Goal: Task Accomplishment & Management: Complete application form

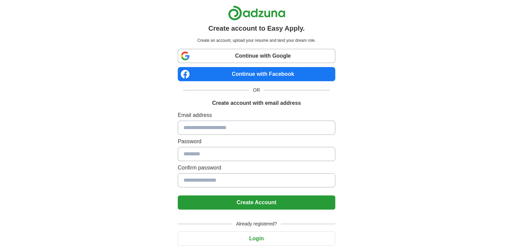
click at [257, 128] on input at bounding box center [257, 128] width 158 height 14
type input "**********"
click at [231, 159] on input at bounding box center [257, 154] width 158 height 14
type input "**********"
click at [246, 186] on input at bounding box center [257, 180] width 158 height 14
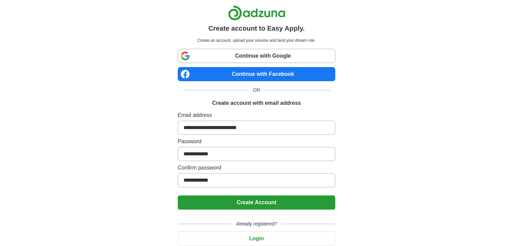
type input "**********"
click at [255, 202] on button "Create Account" at bounding box center [257, 203] width 158 height 14
click at [250, 207] on button "Create Account" at bounding box center [257, 203] width 158 height 14
click at [256, 205] on button "Create Account" at bounding box center [257, 203] width 158 height 14
click at [257, 205] on button "Create Account" at bounding box center [257, 203] width 158 height 14
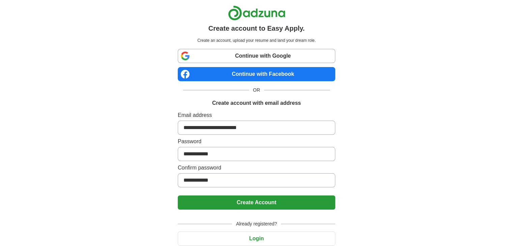
click at [259, 204] on button "Create Account" at bounding box center [257, 203] width 158 height 14
click at [265, 204] on button "Create Account" at bounding box center [257, 203] width 158 height 14
click at [268, 205] on button "Create Account" at bounding box center [257, 203] width 158 height 14
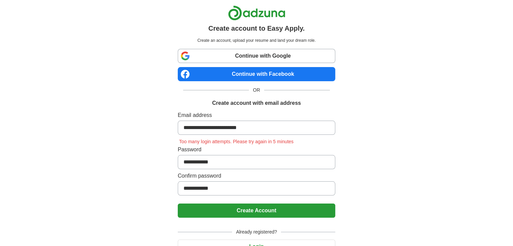
click at [277, 208] on button "Create Account" at bounding box center [257, 211] width 158 height 14
click at [280, 210] on button "Create Account" at bounding box center [257, 211] width 158 height 14
click at [274, 211] on button "Create Account" at bounding box center [257, 211] width 158 height 14
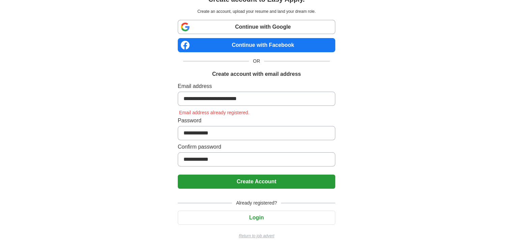
scroll to position [30, 0]
